Goal: Task Accomplishment & Management: Manage account settings

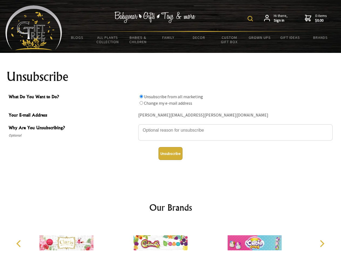
click at [251, 19] on img at bounding box center [249, 18] width 5 height 5
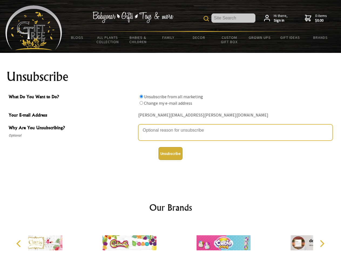
click at [170, 126] on textarea "Why Are You Unsubscribing?" at bounding box center [235, 132] width 194 height 16
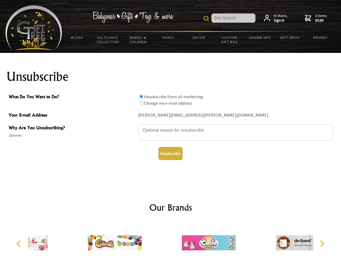
click at [141, 96] on input "What Do You Want to Do?" at bounding box center [141, 97] width 4 height 4
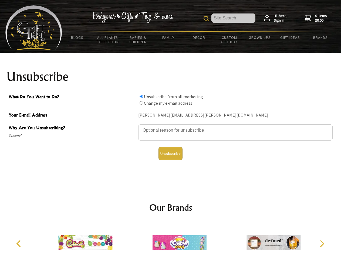
click at [141, 103] on input "What Do You Want to Do?" at bounding box center [141, 103] width 4 height 4
radio input "true"
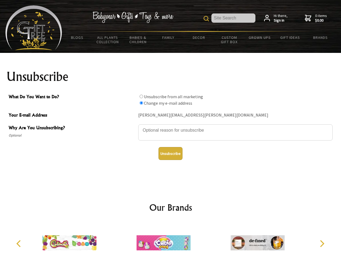
click at [170, 153] on button "Unsubscribe" at bounding box center [170, 153] width 24 height 13
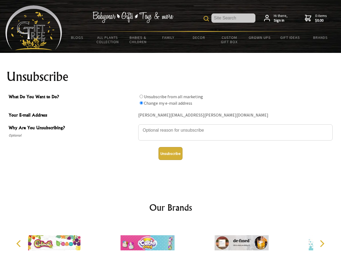
click at [19, 244] on icon "Previous" at bounding box center [19, 243] width 7 height 7
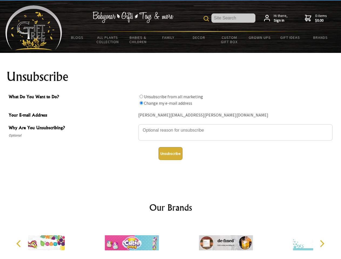
click at [322, 244] on icon "Next" at bounding box center [321, 243] width 7 height 7
